Goal: Book appointment/travel/reservation

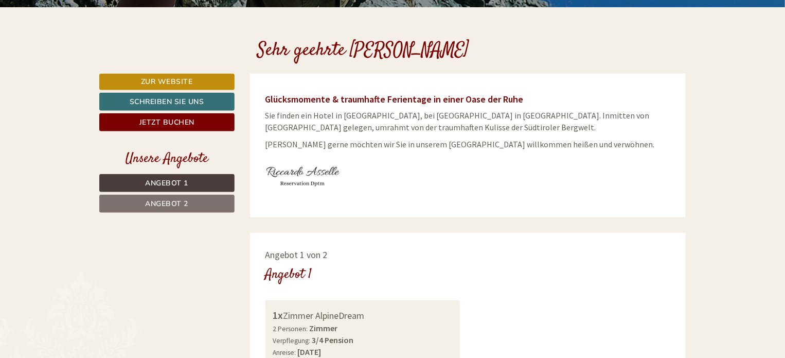
scroll to position [360, 0]
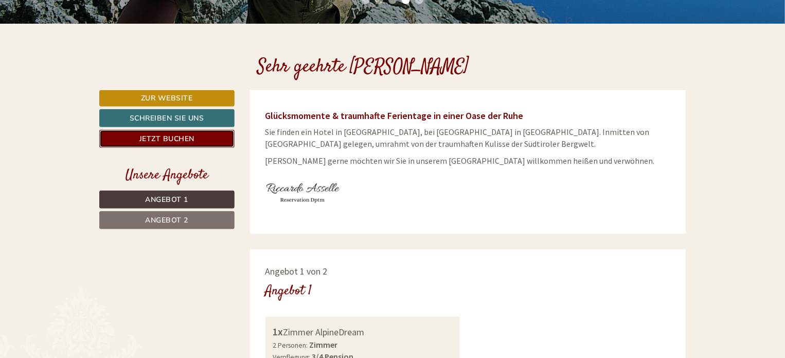
click at [182, 134] on link "Jetzt buchen" at bounding box center [166, 139] width 135 height 18
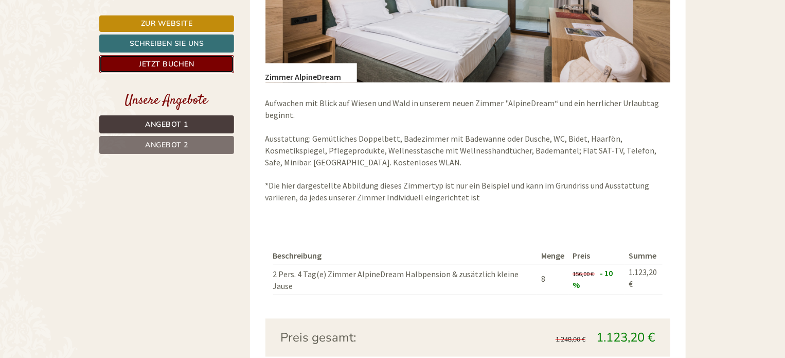
scroll to position [1010, 0]
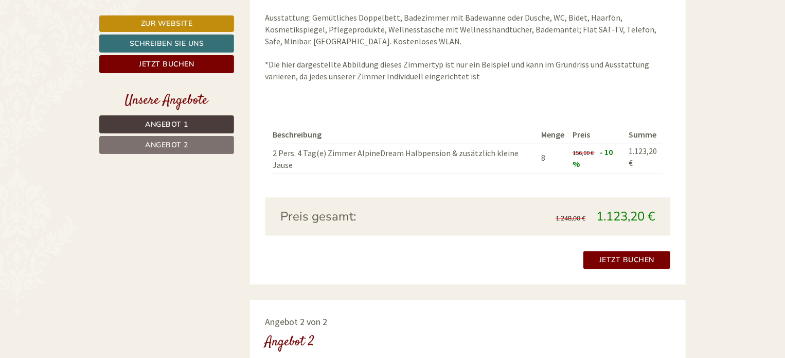
click at [168, 124] on span "Angebot 1" at bounding box center [166, 124] width 43 height 10
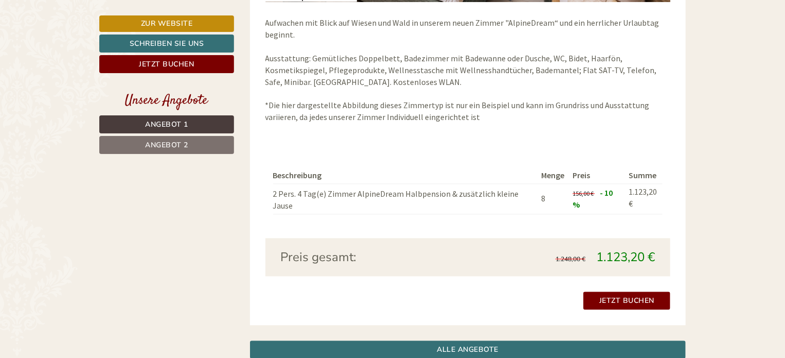
scroll to position [712, 0]
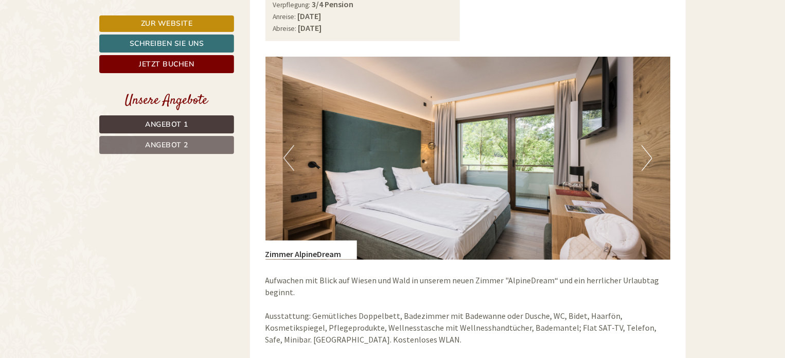
click at [159, 146] on span "Angebot 2" at bounding box center [166, 145] width 43 height 10
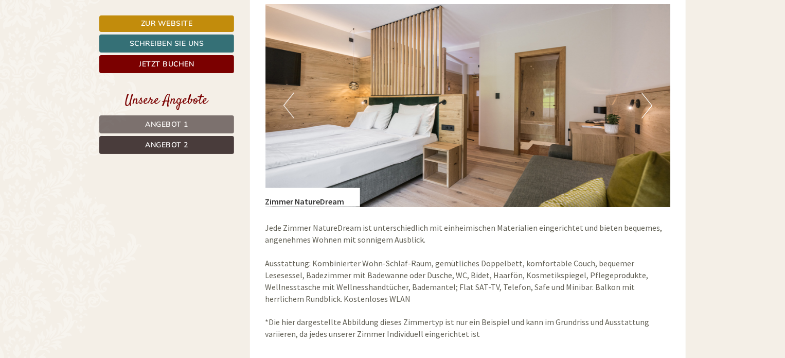
scroll to position [763, 0]
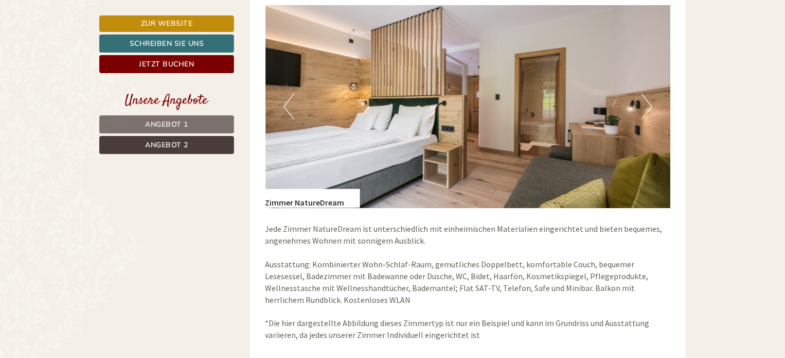
click at [643, 104] on button "Next" at bounding box center [647, 107] width 11 height 26
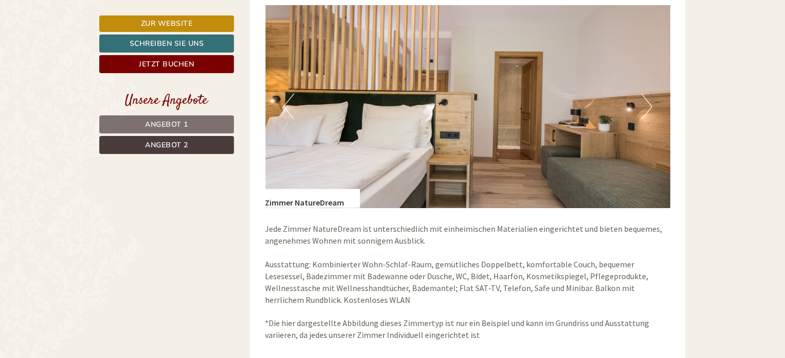
click at [643, 104] on button "Next" at bounding box center [647, 107] width 11 height 26
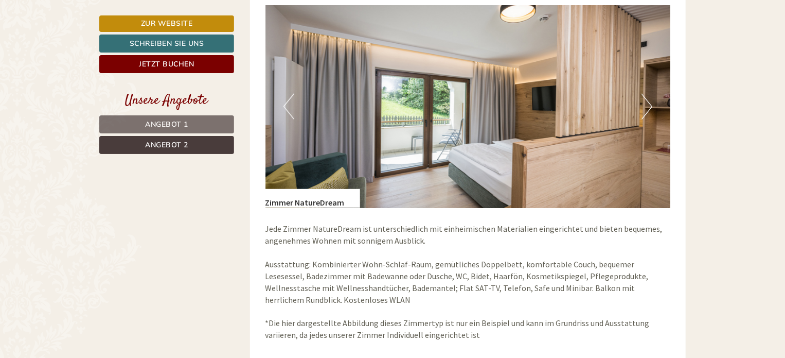
click at [643, 104] on button "Next" at bounding box center [647, 107] width 11 height 26
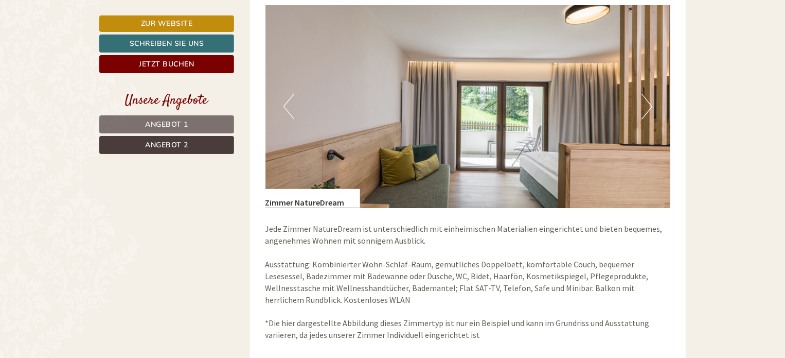
click at [643, 104] on button "Next" at bounding box center [647, 107] width 11 height 26
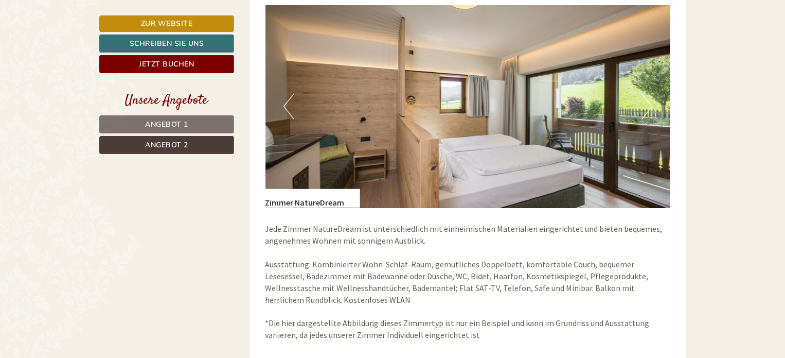
click at [643, 104] on button "Next" at bounding box center [647, 107] width 11 height 26
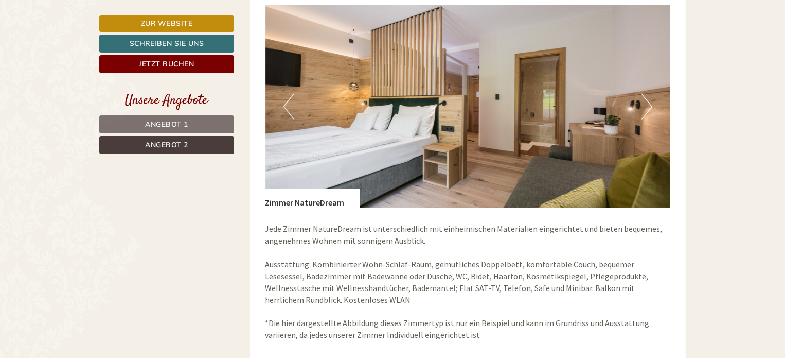
click at [643, 104] on button "Next" at bounding box center [647, 107] width 11 height 26
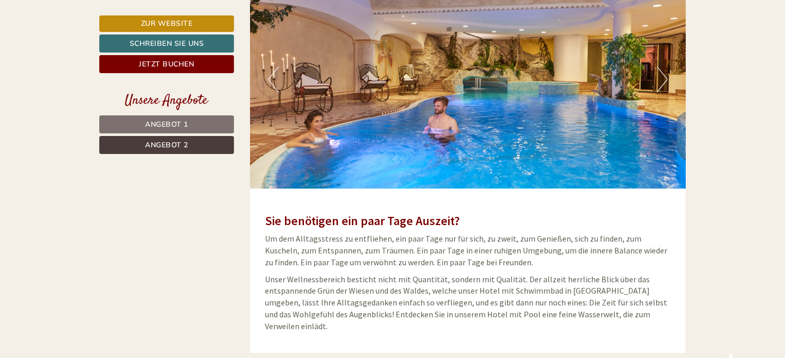
scroll to position [1638, 0]
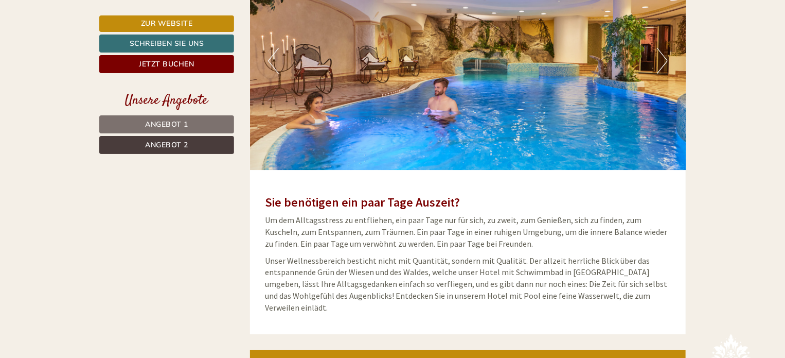
click at [659, 62] on button "Next" at bounding box center [662, 61] width 11 height 26
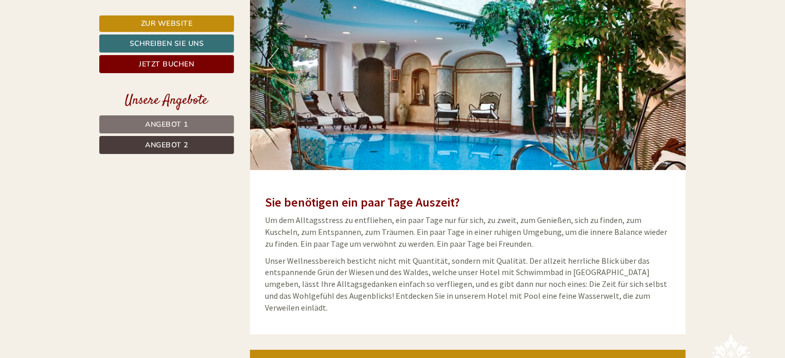
click at [659, 62] on button "Next" at bounding box center [662, 61] width 11 height 26
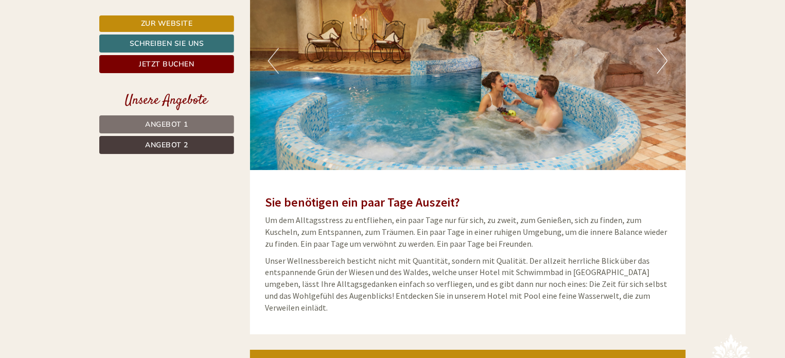
click at [659, 62] on button "Next" at bounding box center [662, 61] width 11 height 26
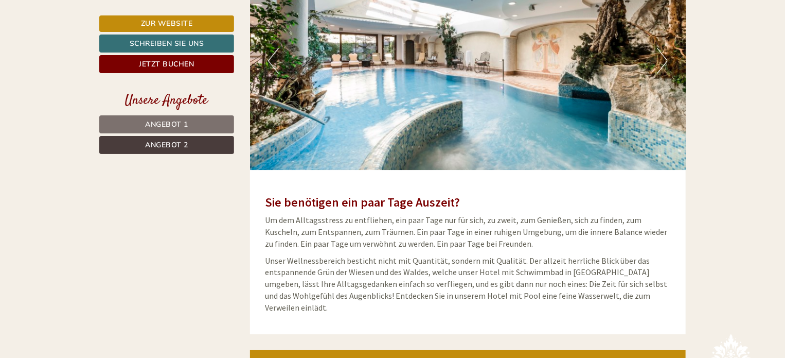
click at [659, 63] on button "Next" at bounding box center [662, 61] width 11 height 26
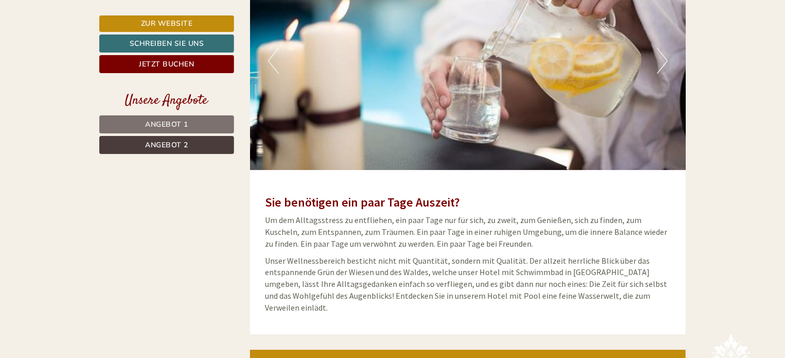
click at [659, 64] on button "Next" at bounding box center [662, 61] width 11 height 26
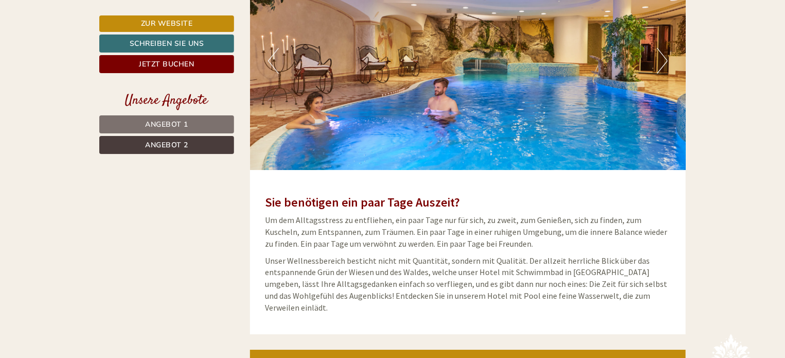
click at [659, 64] on button "Next" at bounding box center [662, 61] width 11 height 26
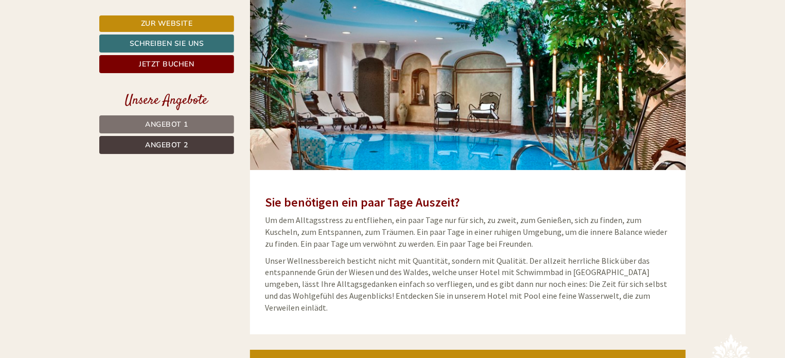
scroll to position [360, 0]
